Goal: Check status

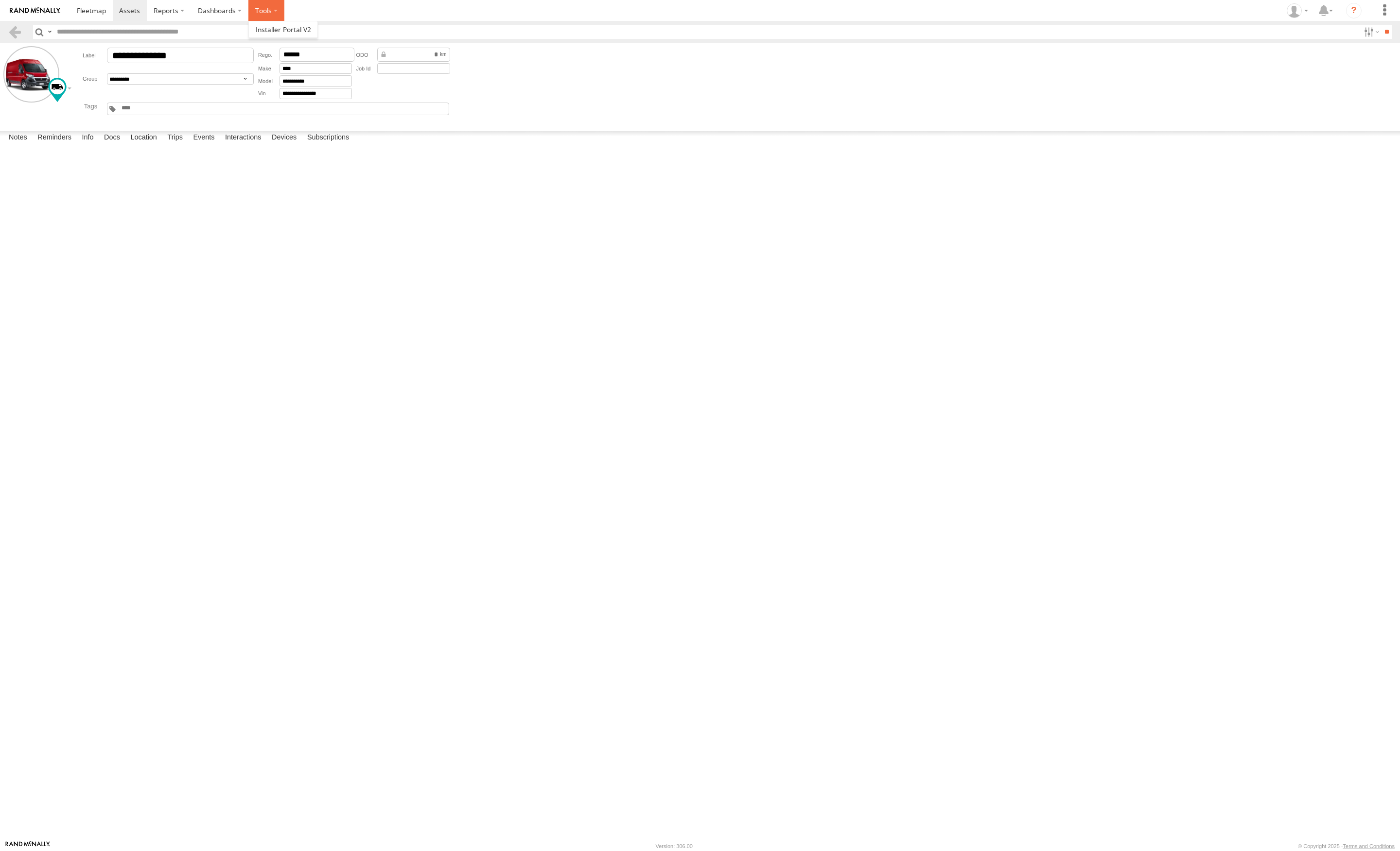
click at [269, 11] on label at bounding box center [267, 10] width 36 height 21
click at [180, 5] on label at bounding box center [169, 10] width 44 height 21
click at [186, 74] on span at bounding box center [176, 75] width 44 height 9
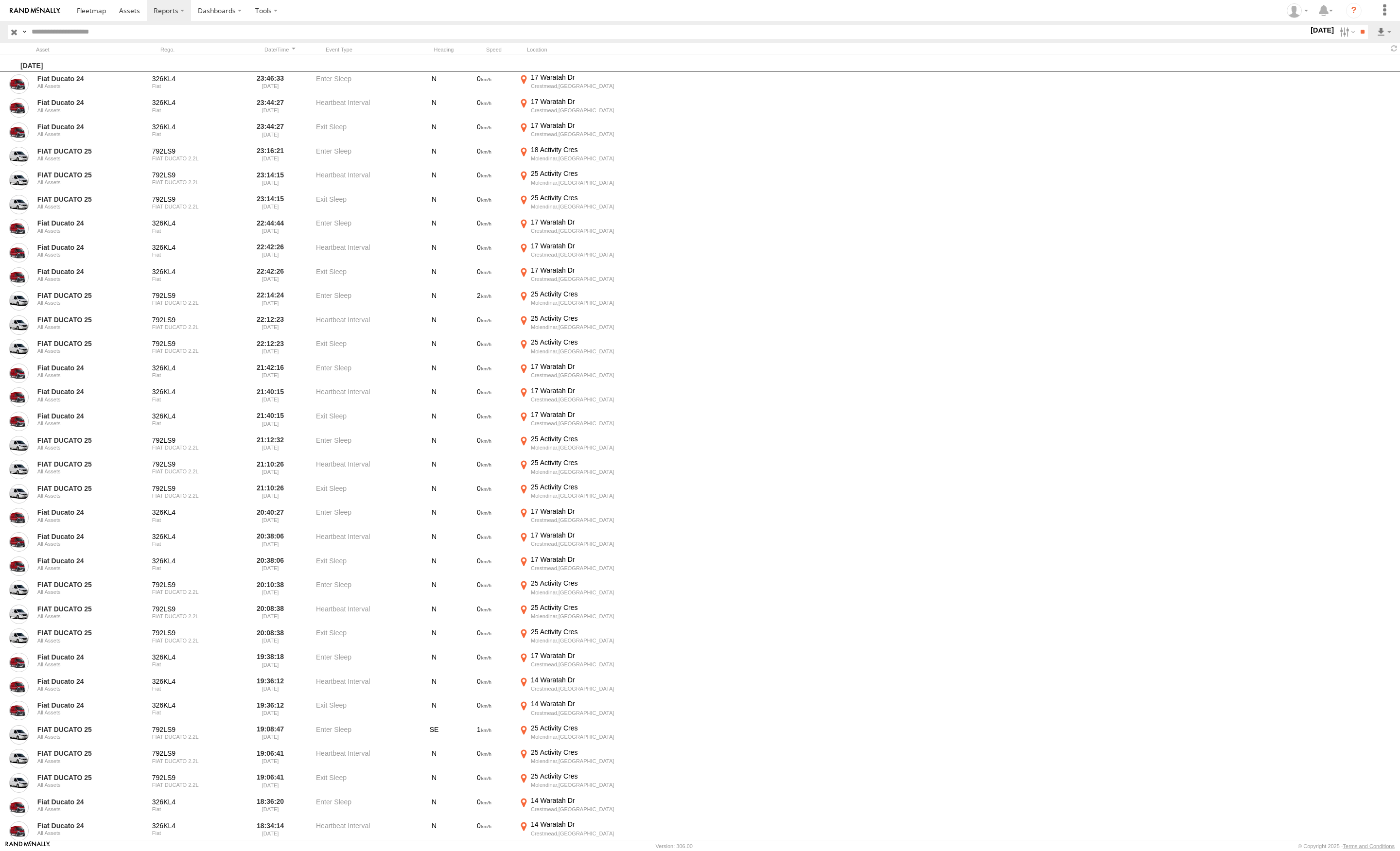
click at [1310, 32] on label "[DATE]" at bounding box center [1321, 30] width 27 height 11
click at [0, 0] on label at bounding box center [0, 0] width 0 height 0
click at [1358, 36] on input "**" at bounding box center [1361, 32] width 11 height 14
